Goal: Communication & Community: Answer question/provide support

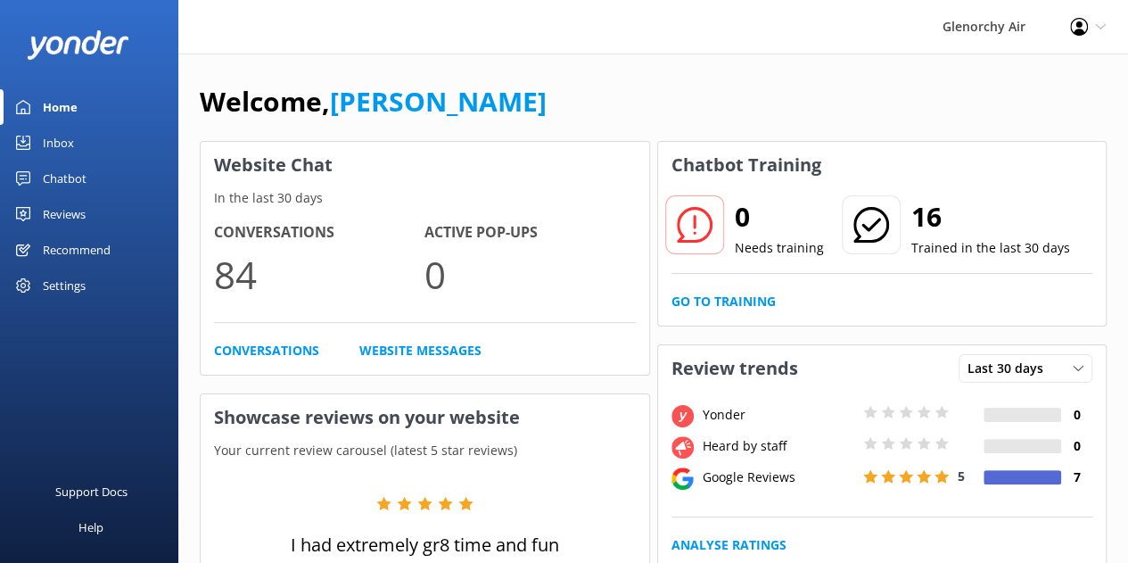
click at [56, 145] on div "Inbox" at bounding box center [58, 143] width 31 height 36
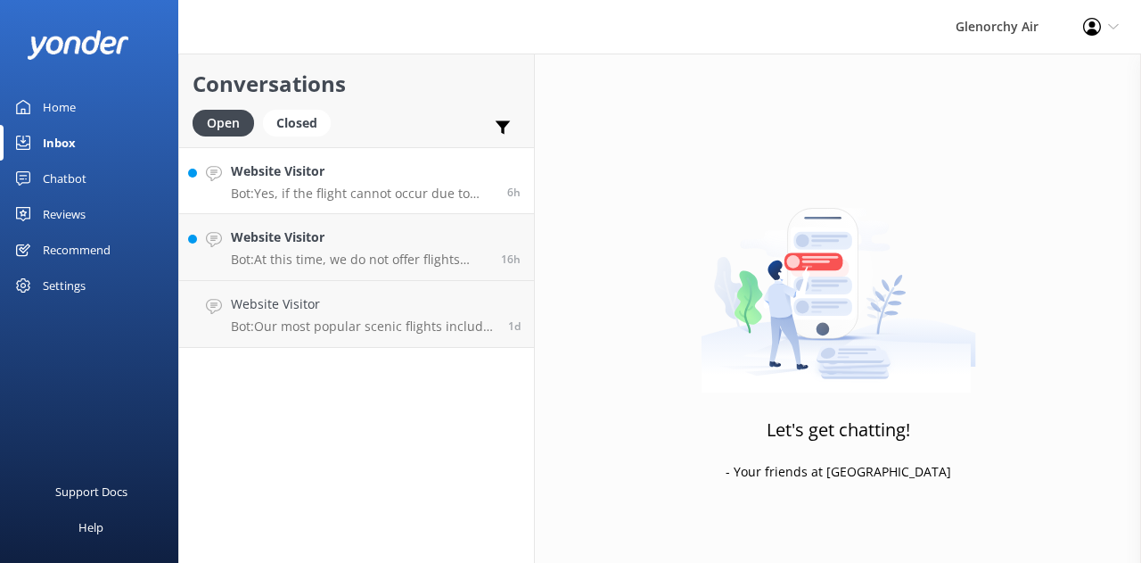
click at [357, 185] on div "Website Visitor Bot: Yes, if the flight cannot occur due to adverse weather con…" at bounding box center [362, 180] width 263 height 38
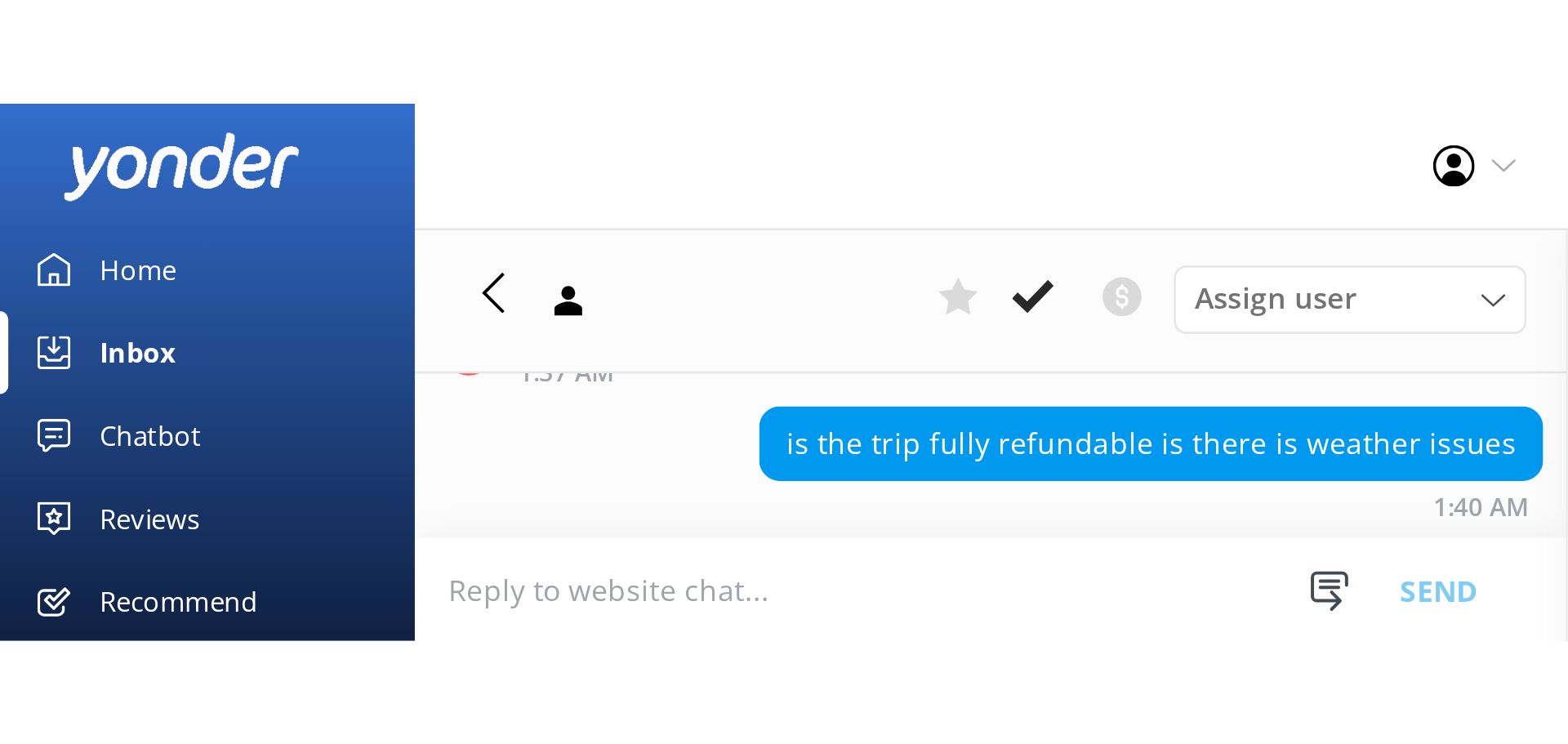
scroll to position [460, 0]
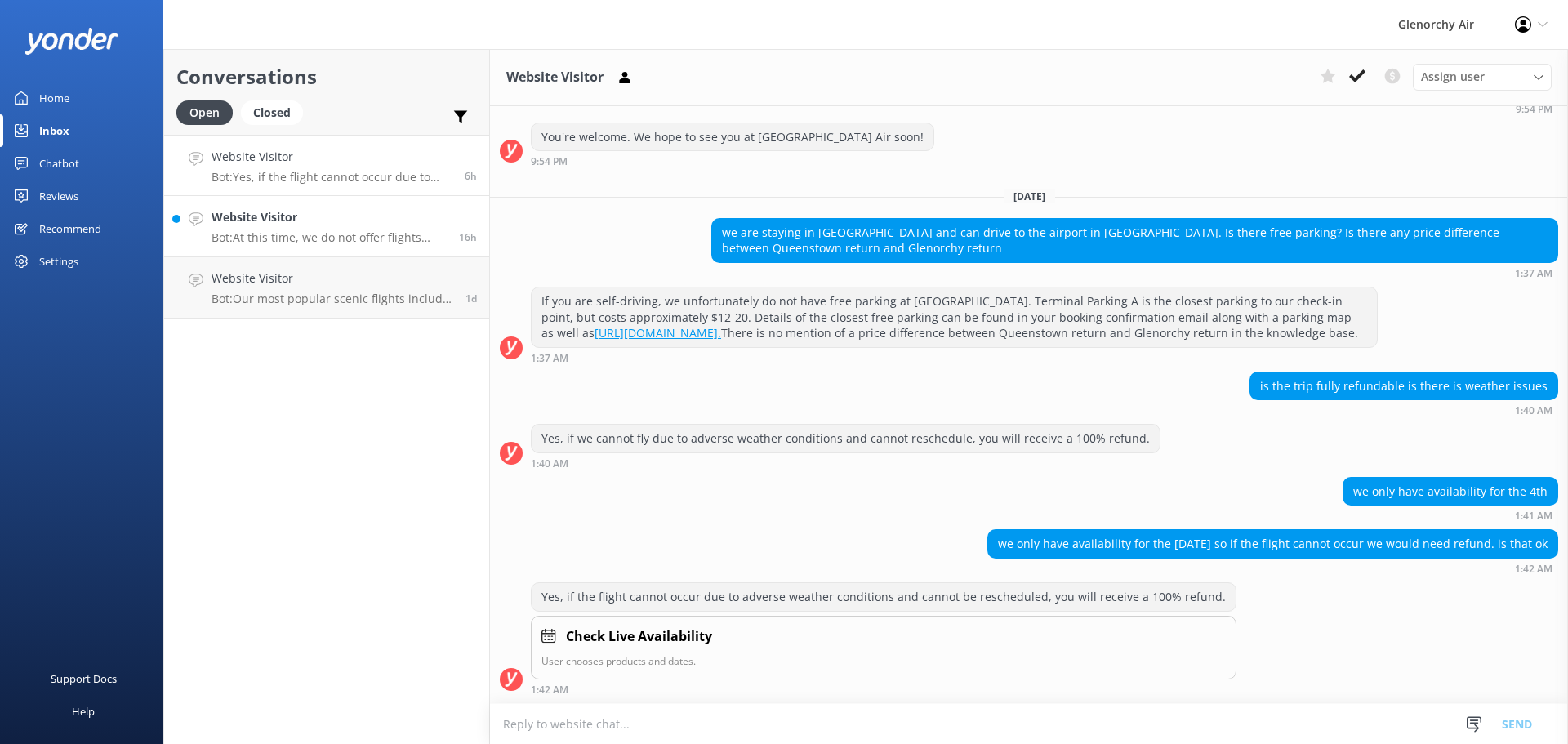
click at [298, 227] on div "Website Visitor Bot: At this time, we do not offer flights over multiple days t…" at bounding box center [329, 225] width 235 height 36
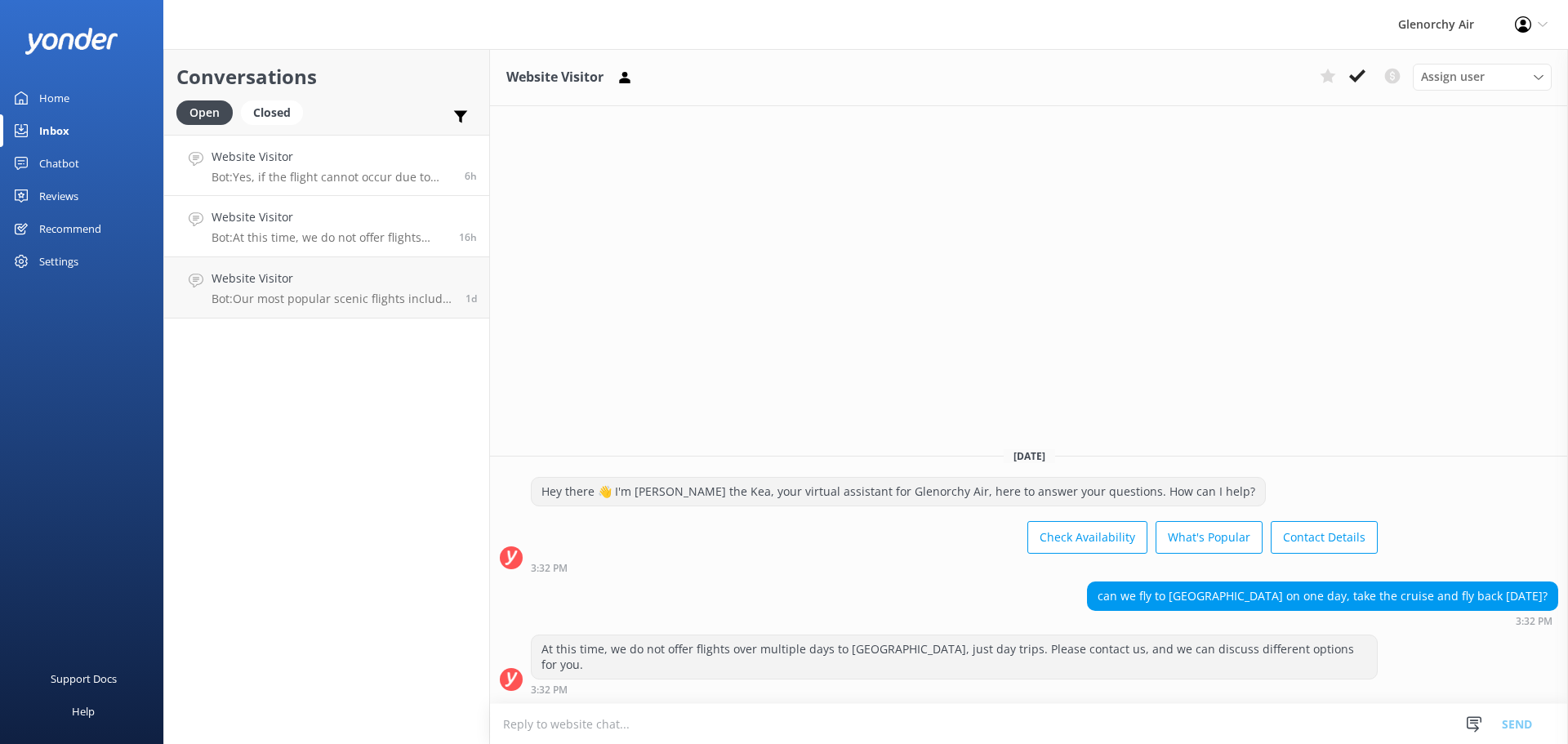
click at [323, 185] on link "Website Visitor Bot: Yes, if the flight cannot occur due to adverse weather con…" at bounding box center [326, 165] width 325 height 61
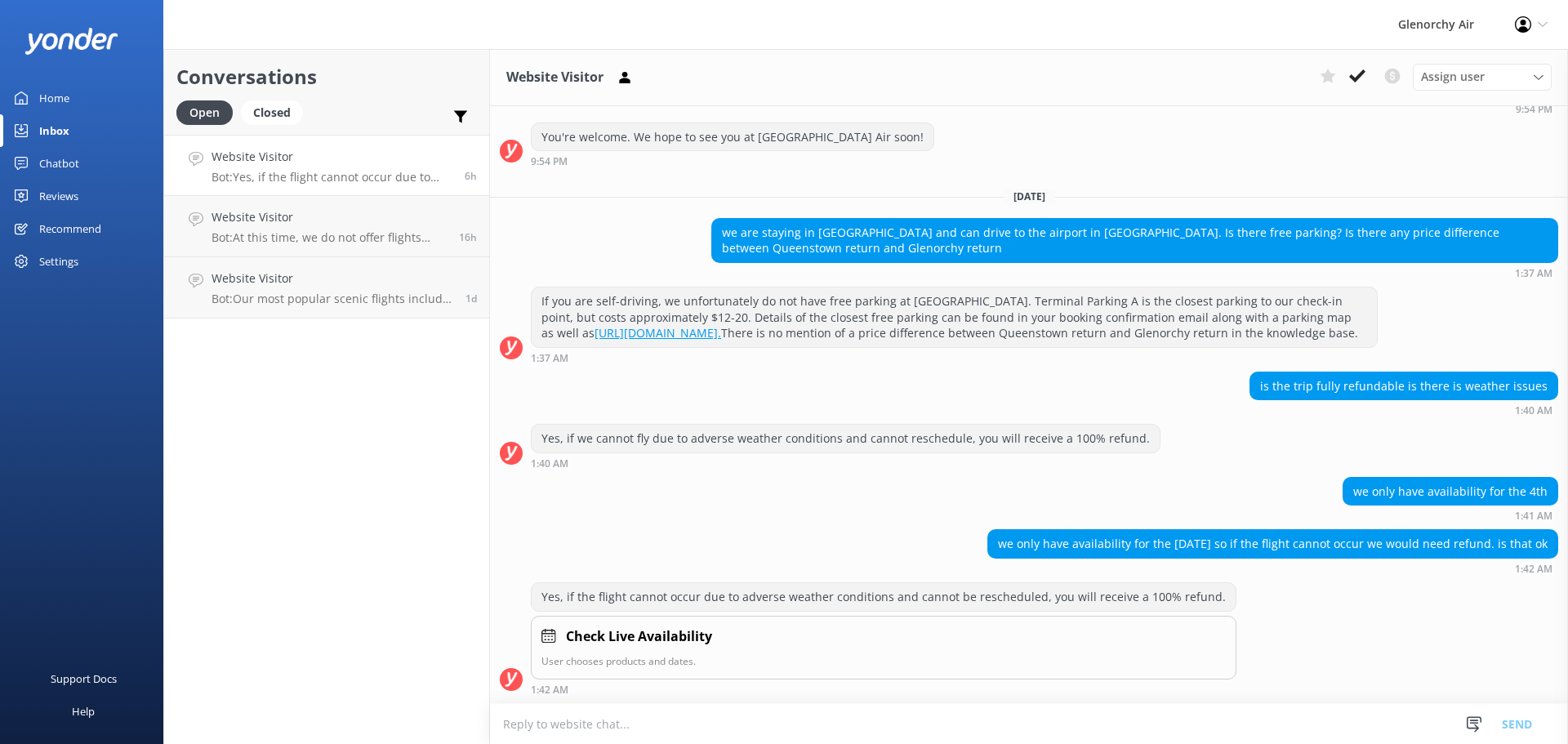
scroll to position [460, 0]
